Goal: Transaction & Acquisition: Purchase product/service

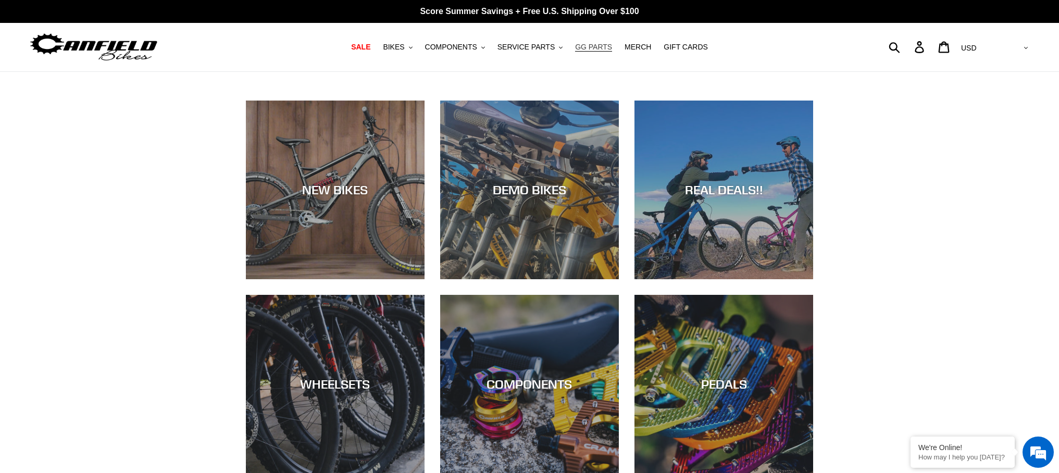
click at [599, 47] on span "GG PARTS" at bounding box center [593, 47] width 37 height 9
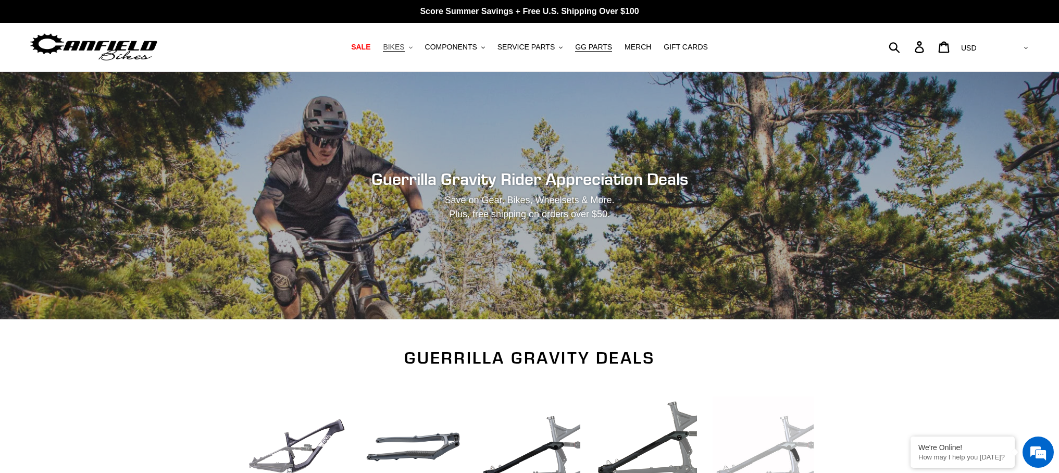
click at [389, 46] on span "BIKES" at bounding box center [393, 47] width 21 height 9
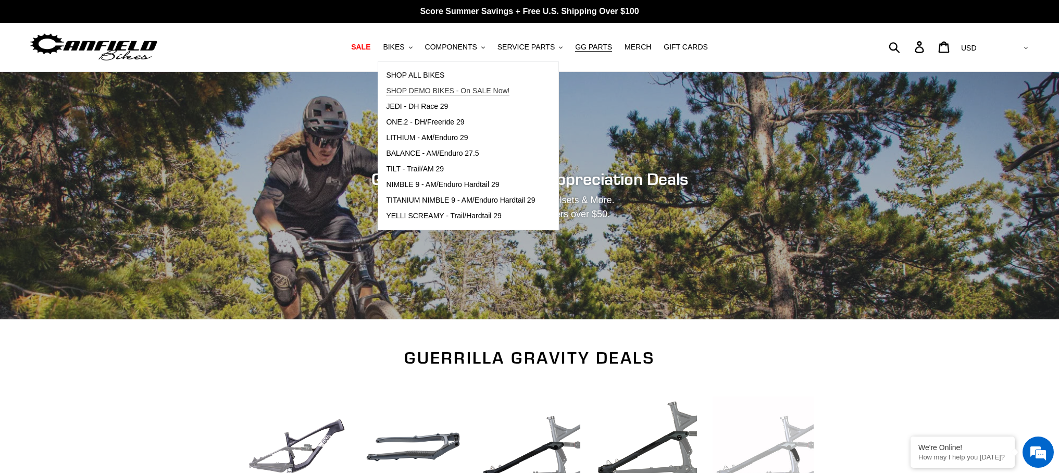
click at [421, 88] on span "SHOP DEMO BIKES - On SALE Now!" at bounding box center [447, 90] width 123 height 9
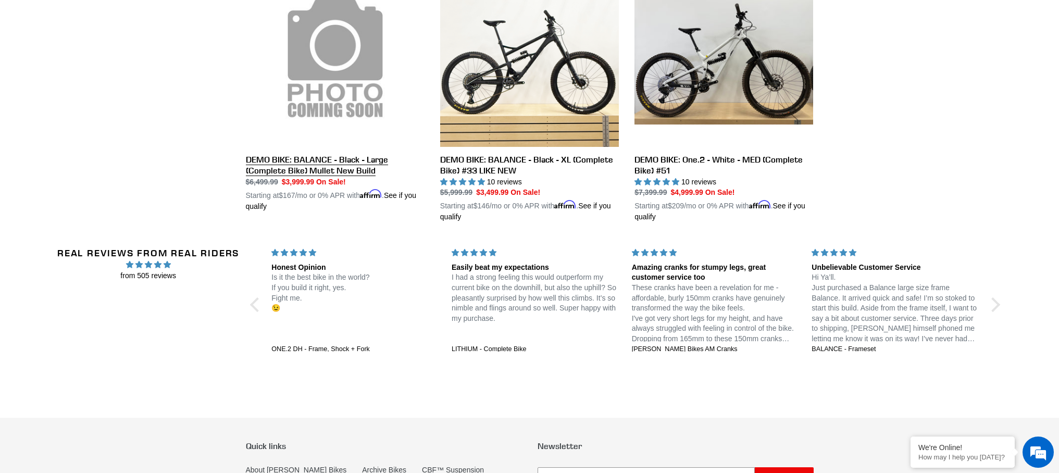
scroll to position [889, 0]
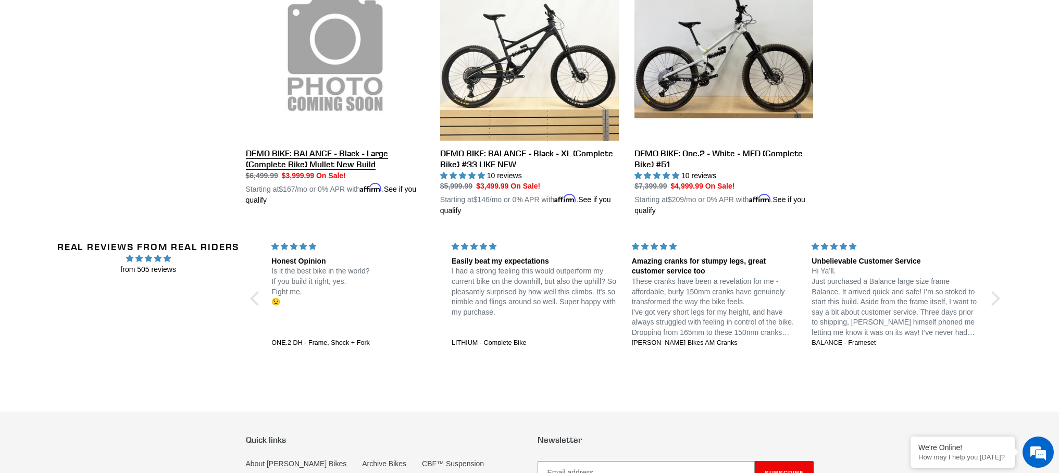
click at [347, 110] on link "DEMO BIKE: BALANCE - Black - Large (Complete Bike) Mullet New Build" at bounding box center [335, 83] width 179 height 244
